Goal: Transaction & Acquisition: Obtain resource

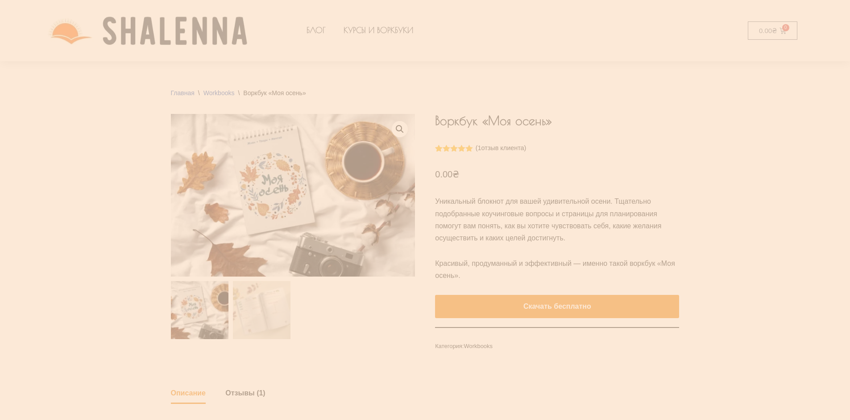
click at [539, 308] on e-page-transition at bounding box center [425, 210] width 850 height 420
click at [563, 308] on e-page-transition at bounding box center [425, 210] width 850 height 420
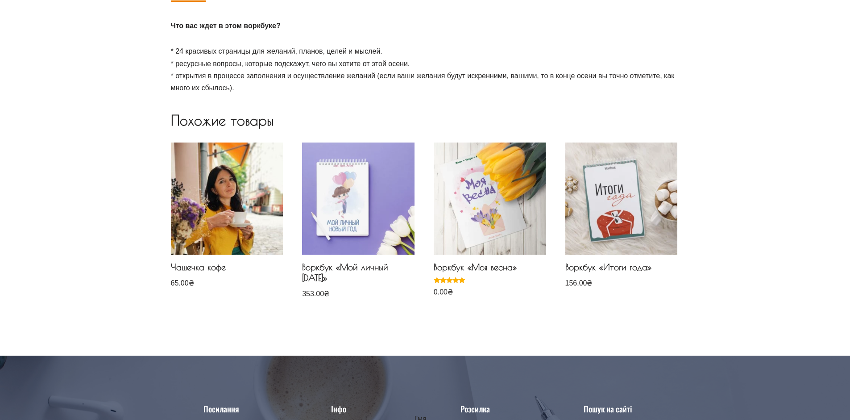
scroll to position [89, 0]
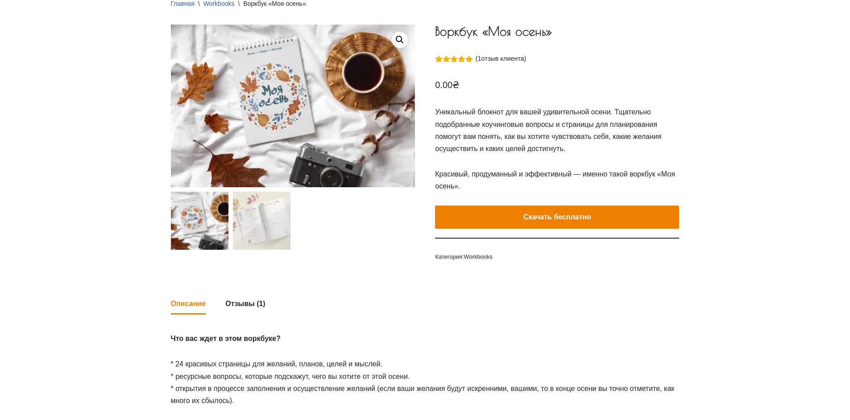
click at [565, 212] on e-page-transition at bounding box center [425, 210] width 850 height 420
click at [531, 211] on button "Скачать бесплатно" at bounding box center [557, 217] width 244 height 23
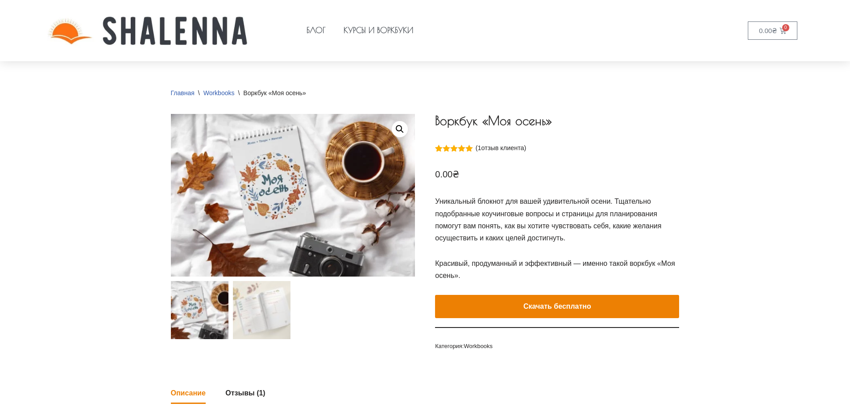
click at [549, 308] on e-page-transition at bounding box center [425, 210] width 850 height 420
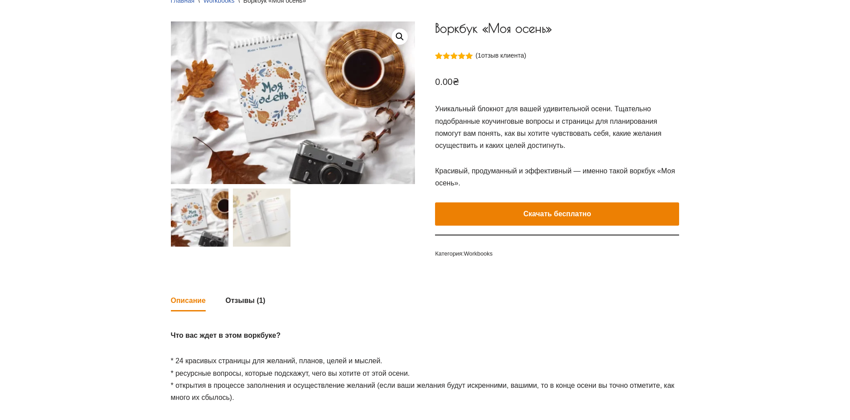
scroll to position [223, 0]
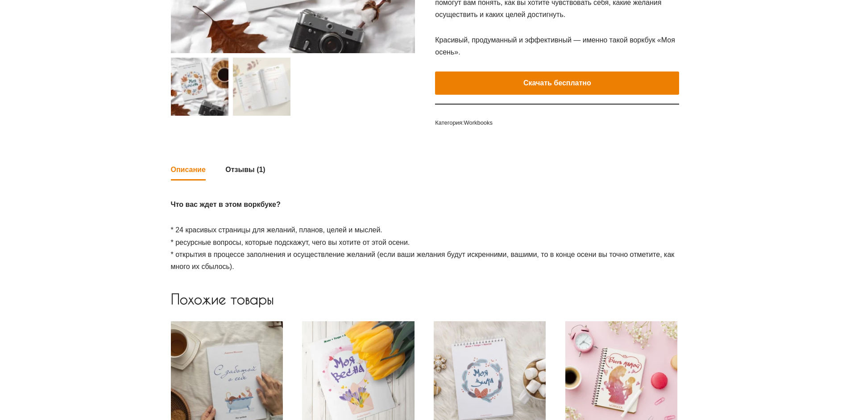
click at [582, 81] on button "Скачать бесплатно" at bounding box center [557, 82] width 244 height 23
